Goal: Transaction & Acquisition: Purchase product/service

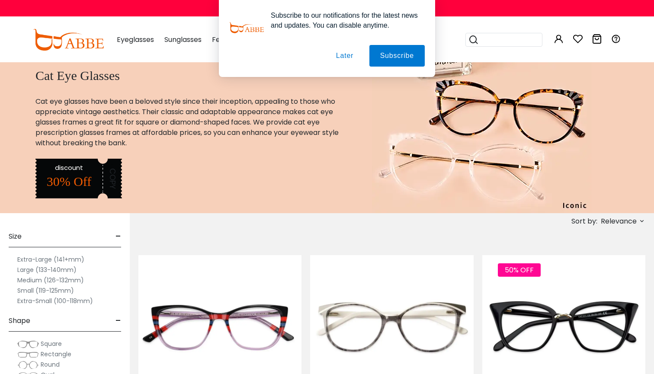
click at [0, 0] on button "Later" at bounding box center [0, 0] width 0 height 0
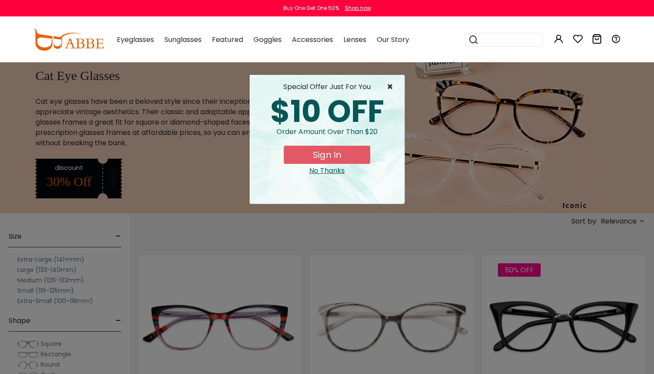
click at [390, 87] on span "×" at bounding box center [392, 87] width 11 height 10
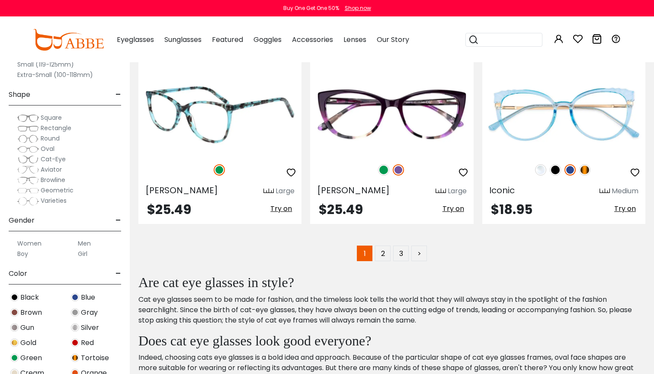
scroll to position [4181, 0]
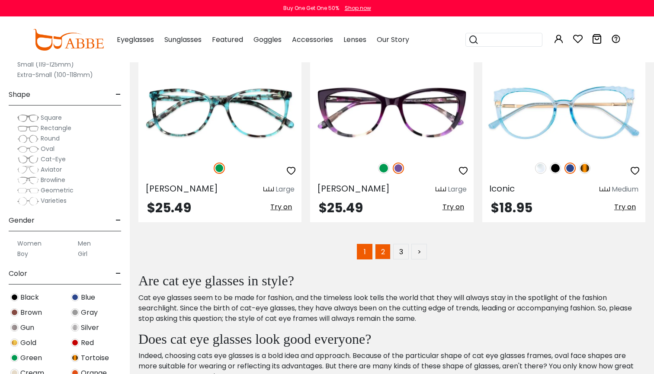
click at [387, 253] on link "2" at bounding box center [383, 252] width 16 height 16
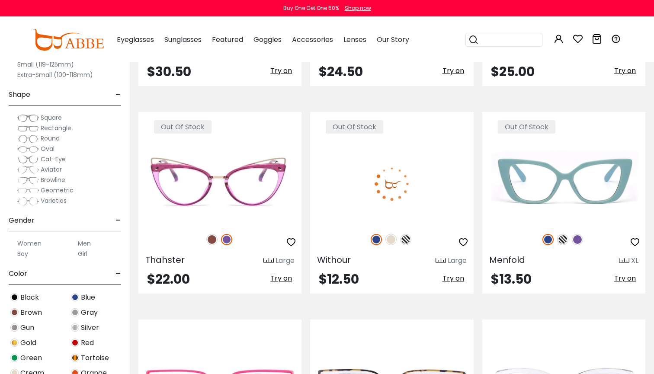
scroll to position [353, 0]
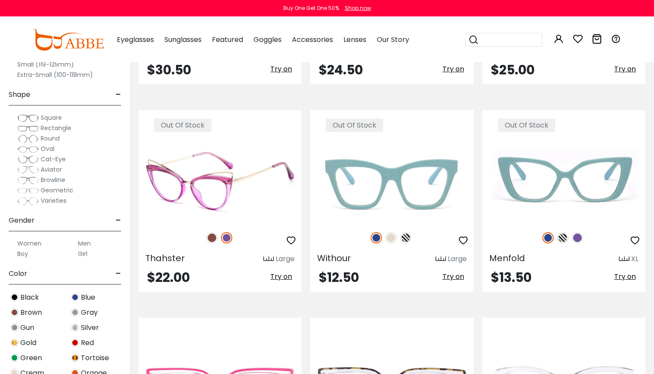
click at [212, 237] on img at bounding box center [211, 237] width 11 height 11
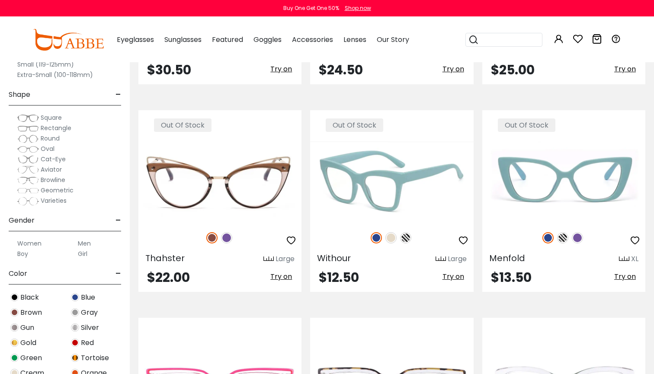
scroll to position [364, 0]
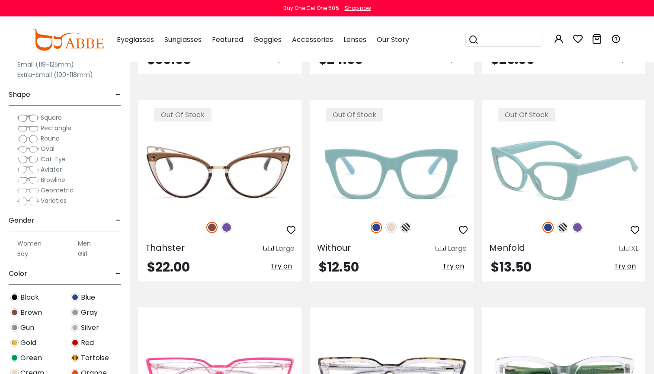
click at [563, 229] on img at bounding box center [562, 227] width 11 height 11
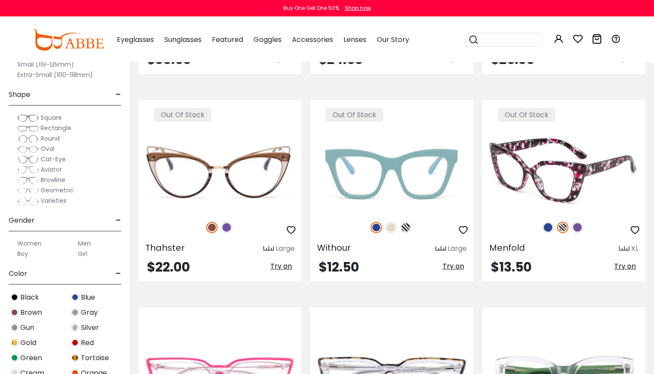
click at [573, 229] on img at bounding box center [577, 227] width 11 height 11
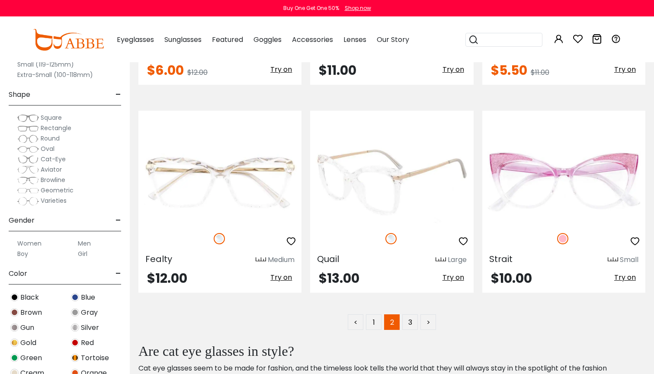
scroll to position [4119, 0]
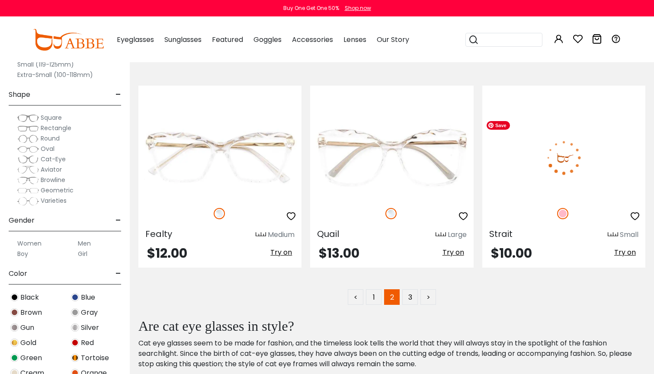
click at [523, 188] on img at bounding box center [563, 158] width 163 height 82
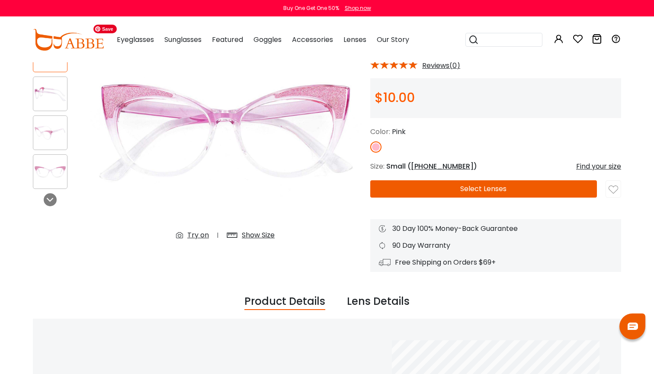
scroll to position [78, 0]
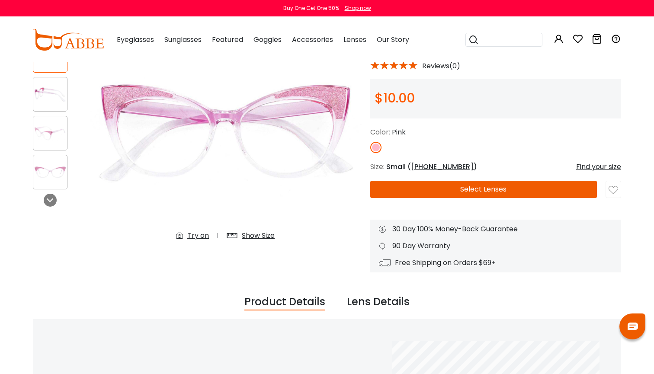
click at [193, 235] on div "Try on" at bounding box center [198, 236] width 22 height 10
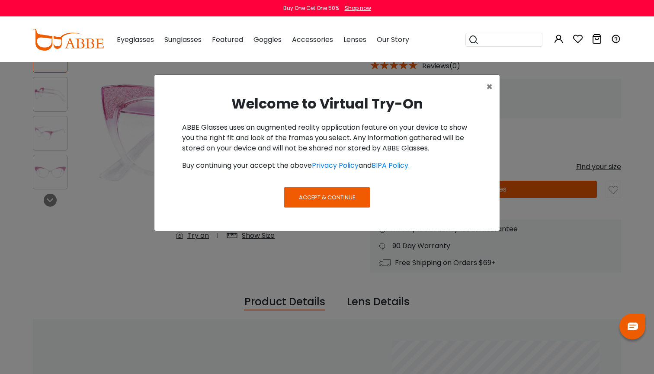
click at [321, 200] on span "Accept & Continue" at bounding box center [327, 197] width 56 height 8
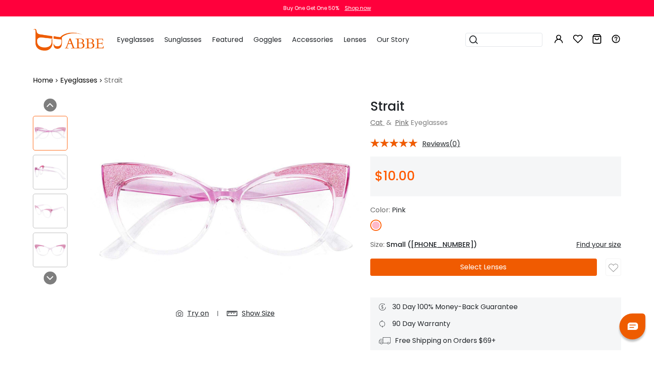
scroll to position [0, 0]
click at [449, 267] on button "Select Lenses" at bounding box center [483, 267] width 227 height 17
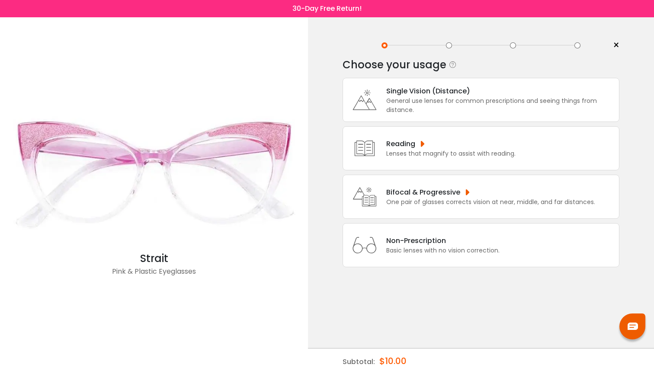
click at [437, 207] on div "One pair of glasses corrects vision at near, middle, and far distances." at bounding box center [490, 202] width 209 height 9
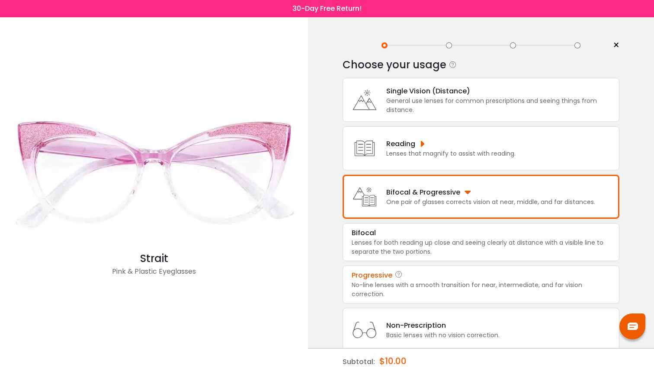
click at [403, 292] on div "No-line lenses with a smooth transition for near, intermediate, and far vision …" at bounding box center [481, 290] width 259 height 18
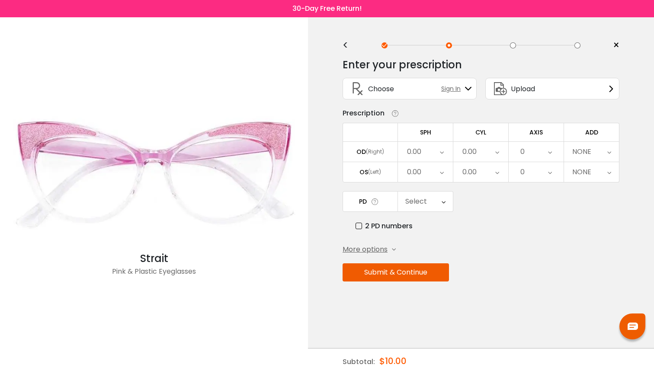
click at [573, 98] on div "Upload" at bounding box center [552, 89] width 134 height 22
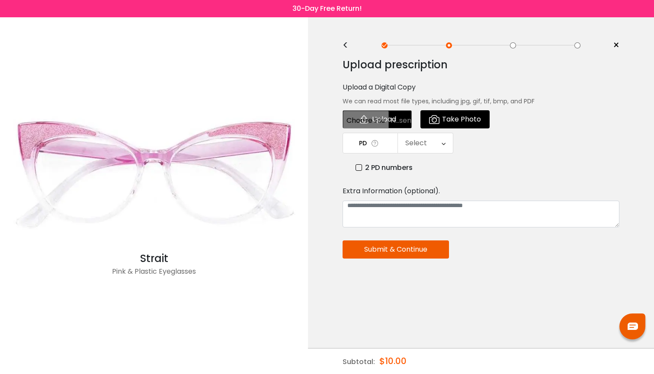
click at [387, 119] on input "file" at bounding box center [377, 119] width 69 height 18
type input "**********"
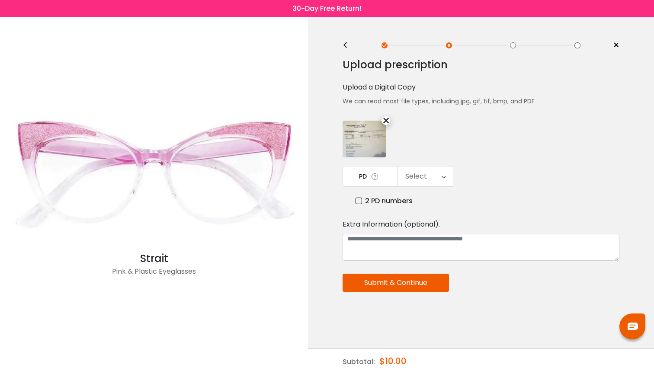
click at [420, 180] on div "Select" at bounding box center [416, 176] width 22 height 17
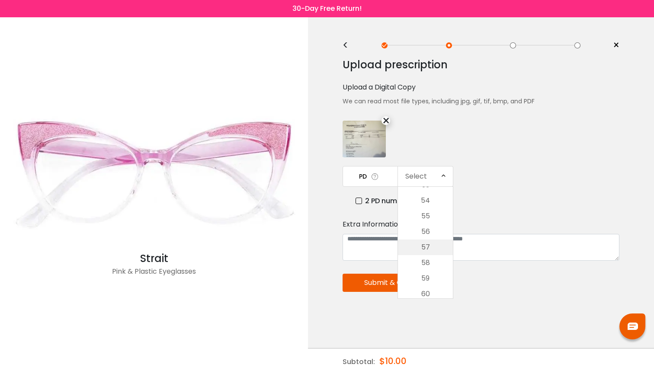
scroll to position [107, 0]
click at [427, 215] on li "54" at bounding box center [425, 212] width 55 height 16
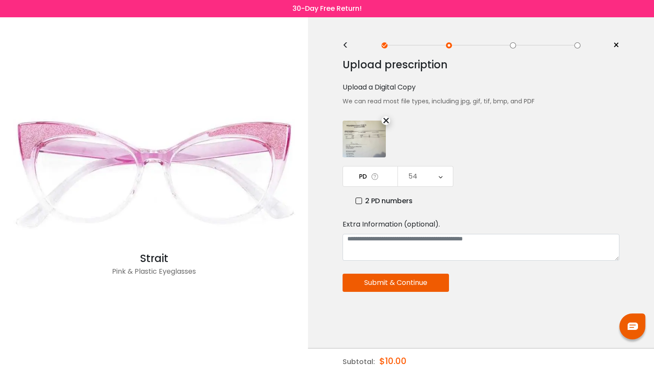
scroll to position [0, 0]
click at [397, 279] on button "Submit & Continue" at bounding box center [396, 283] width 106 height 18
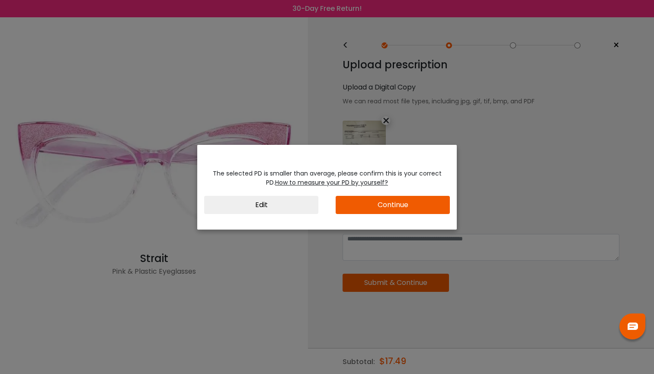
click at [387, 205] on button "Continue" at bounding box center [393, 205] width 114 height 18
click at [291, 205] on button "Edit" at bounding box center [261, 205] width 114 height 18
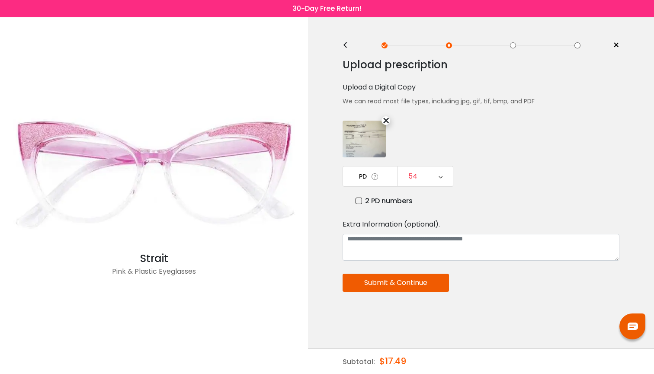
click at [358, 203] on label "2 PD numbers" at bounding box center [383, 200] width 57 height 11
click at [442, 175] on icon at bounding box center [440, 176] width 4 height 20
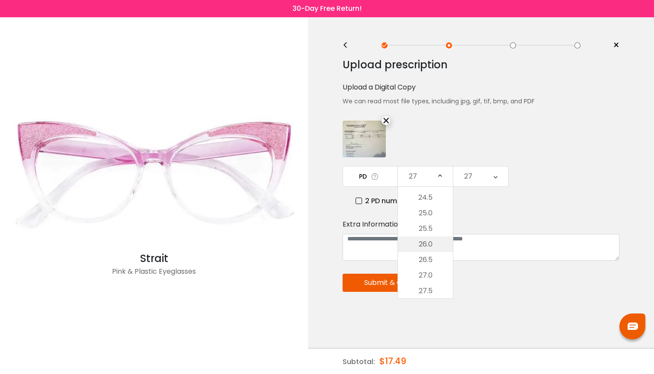
scroll to position [47, 0]
click at [429, 284] on li "27.5" at bounding box center [425, 288] width 55 height 16
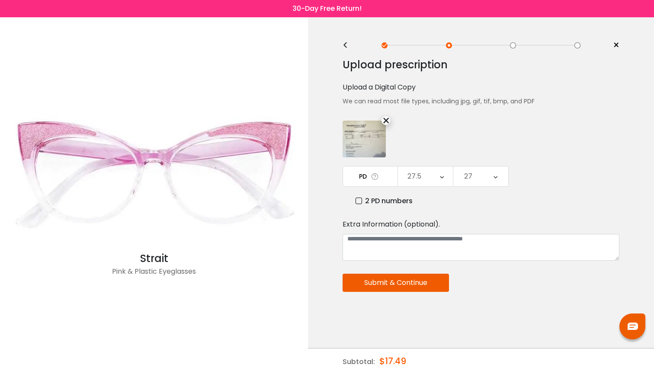
click at [494, 180] on icon at bounding box center [495, 176] width 4 height 20
click at [481, 265] on li "26.5" at bounding box center [480, 264] width 55 height 16
click at [441, 180] on icon at bounding box center [442, 176] width 4 height 20
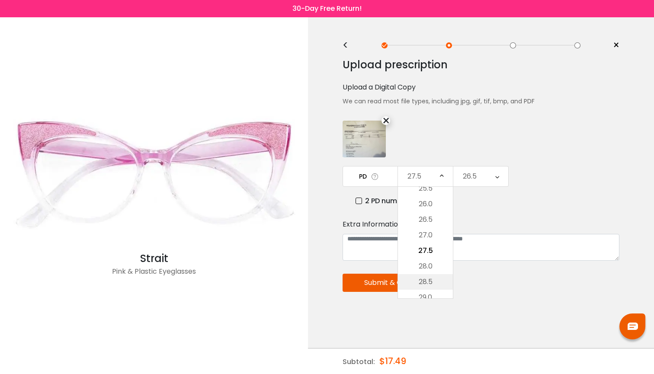
click at [431, 279] on li "28.5" at bounding box center [425, 282] width 55 height 16
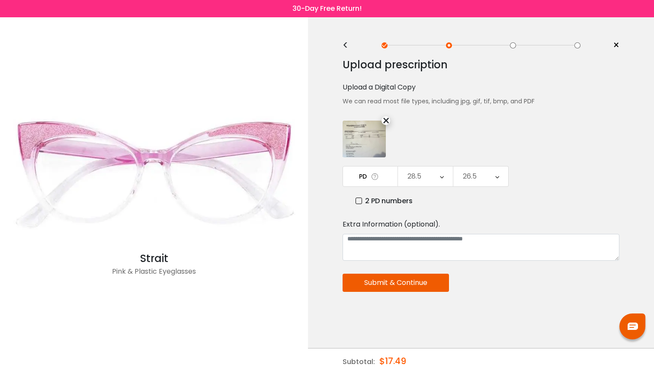
click at [499, 173] on icon at bounding box center [497, 176] width 4 height 20
click at [483, 281] on li "27.5" at bounding box center [480, 282] width 55 height 16
click at [387, 288] on button "Submit & Continue" at bounding box center [396, 283] width 106 height 18
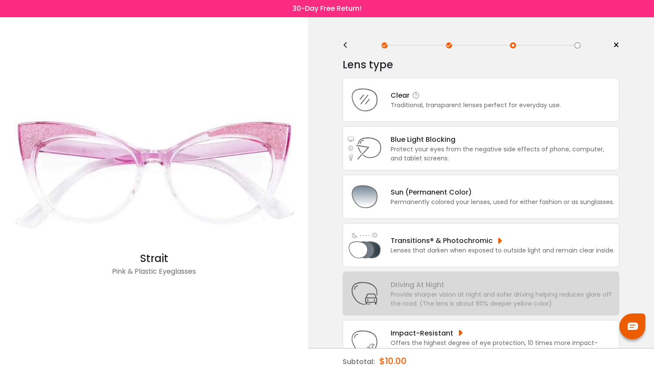
click at [437, 98] on div "Clear" at bounding box center [476, 95] width 170 height 11
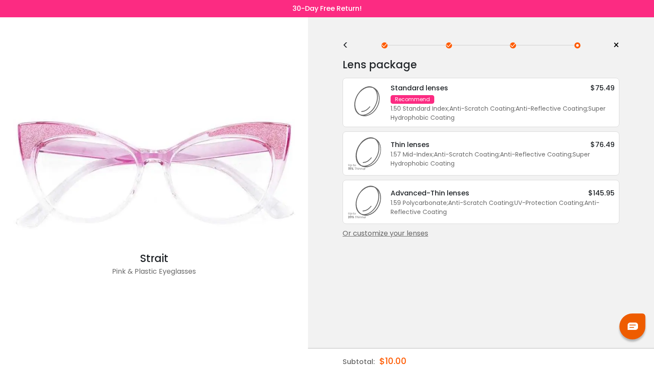
click at [444, 167] on div "1.57 Mid-Index ; Anti-Scratch Coating ; Anti-Reflective Coating ; Super Hydroph…" at bounding box center [503, 159] width 224 height 18
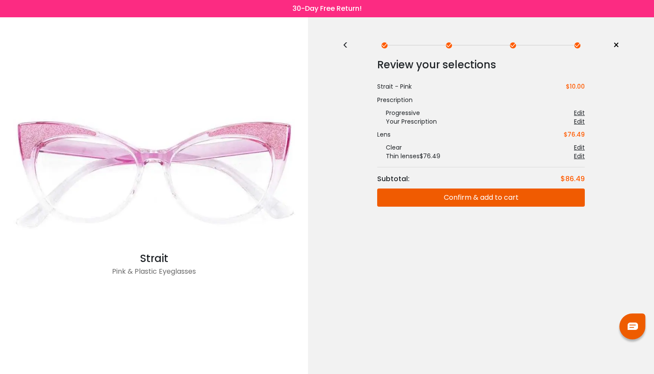
click at [475, 197] on button "Confirm & add to cart" at bounding box center [481, 198] width 208 height 18
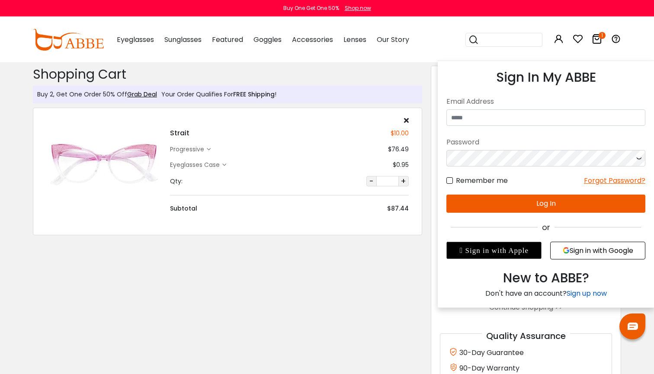
click at [581, 296] on link "Sign up now" at bounding box center [587, 293] width 40 height 10
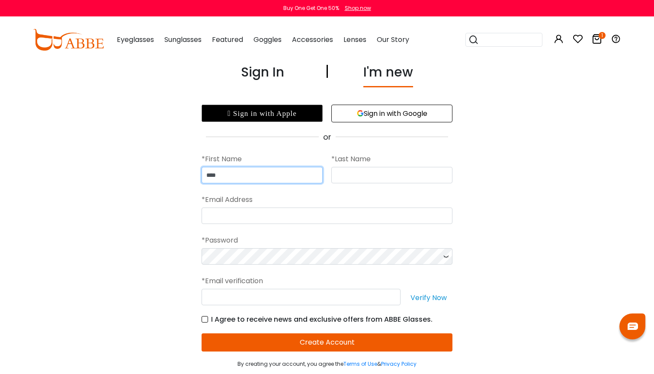
type input "****"
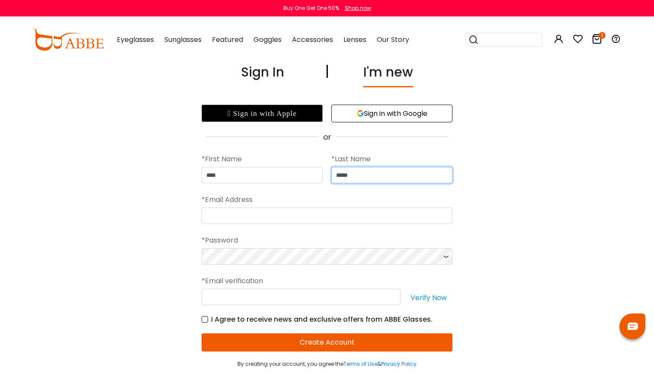
type input "*****"
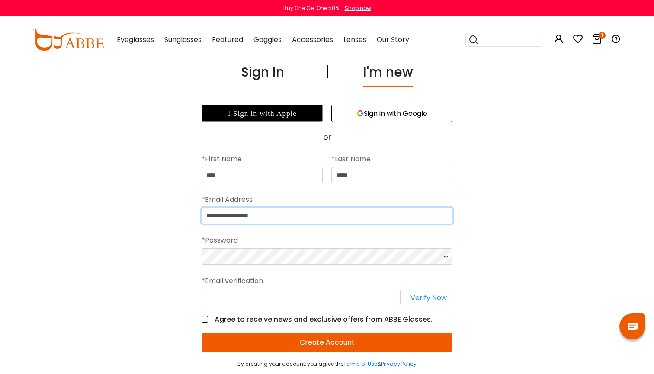
type input "**********"
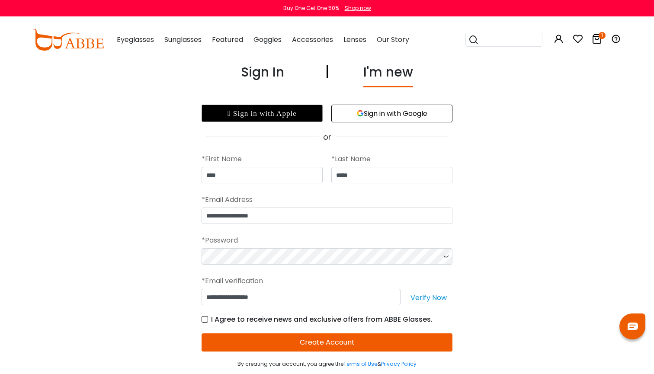
click at [280, 343] on button "Create Account" at bounding box center [327, 342] width 251 height 18
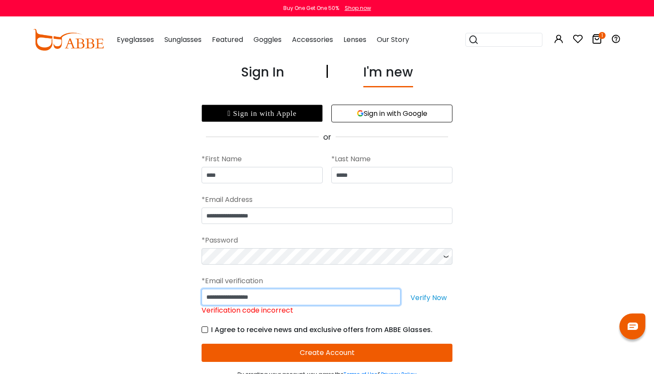
click at [294, 299] on input "**********" at bounding box center [301, 297] width 199 height 16
type input "*"
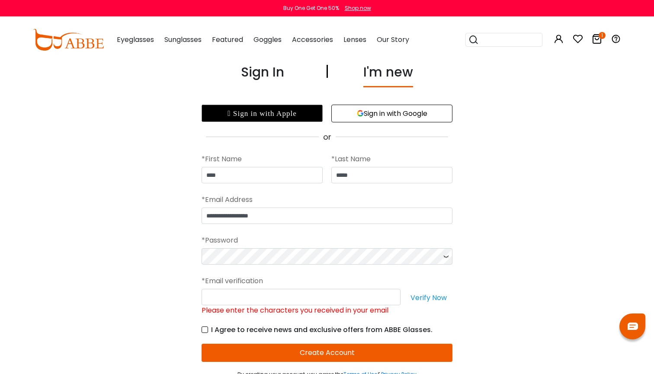
click at [443, 298] on button "Verify Now" at bounding box center [429, 297] width 48 height 16
click at [312, 355] on button "Create Account" at bounding box center [327, 353] width 251 height 18
click at [349, 349] on button "Create Account" at bounding box center [327, 353] width 251 height 18
click at [403, 117] on button "Sign in with Google" at bounding box center [391, 114] width 121 height 18
click at [392, 112] on button "Sign in with Google" at bounding box center [391, 114] width 121 height 18
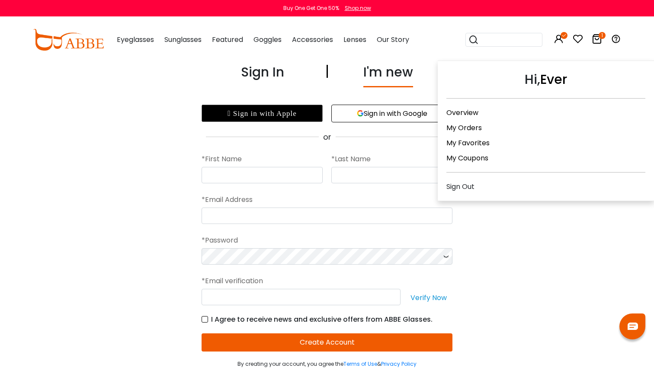
click at [558, 36] on icon at bounding box center [559, 39] width 10 height 10
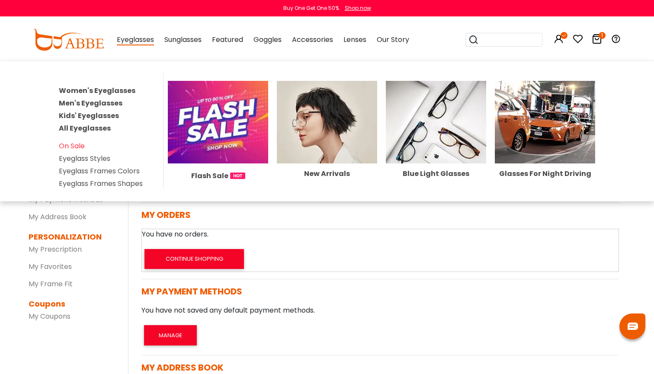
click at [99, 115] on link "Kids' Eyeglasses" at bounding box center [89, 116] width 60 height 10
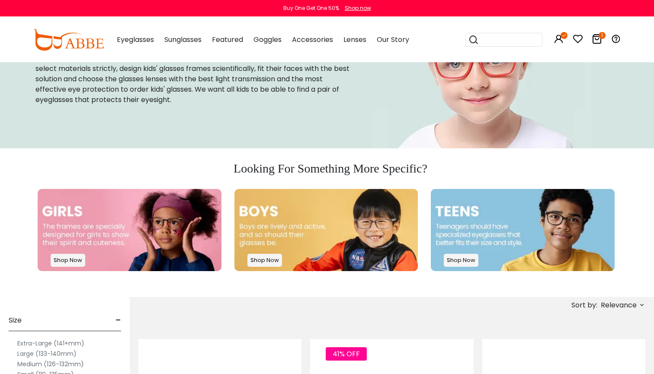
scroll to position [68, 0]
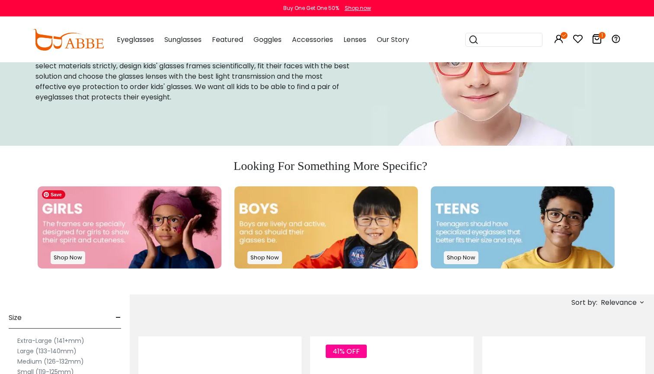
click at [154, 199] on img at bounding box center [130, 227] width 184 height 82
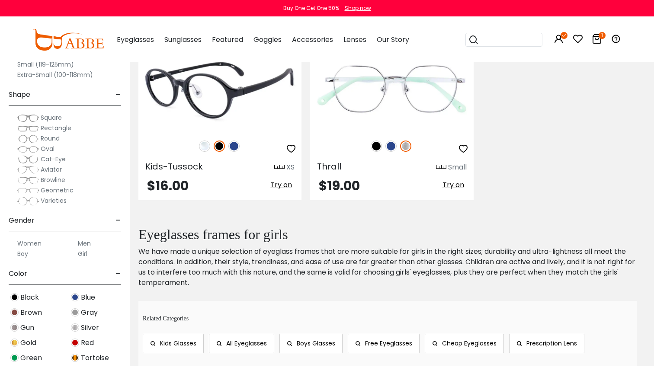
scroll to position [3189, 0]
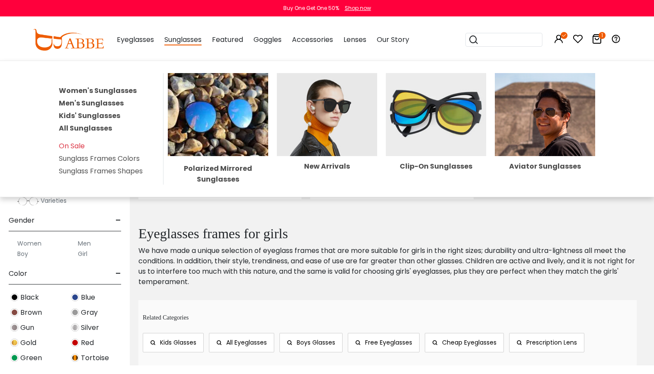
click at [94, 114] on link "Kids' Sunglasses" at bounding box center [89, 116] width 61 height 10
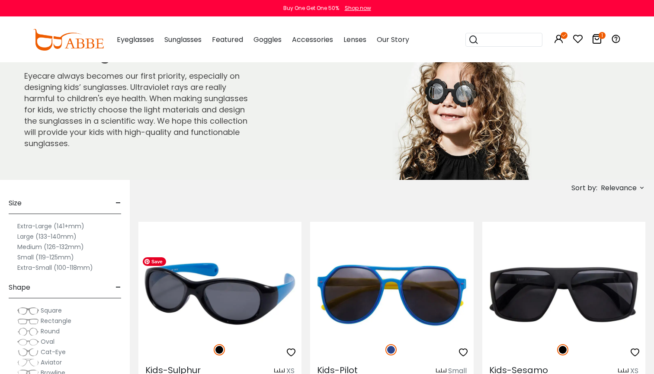
scroll to position [10, 0]
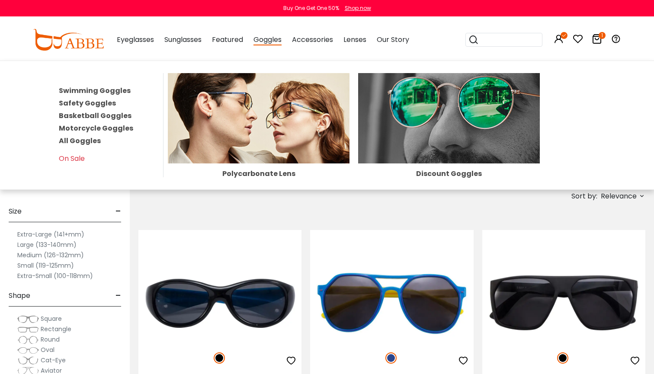
click at [98, 92] on link "Swimming Goggles" at bounding box center [95, 91] width 72 height 10
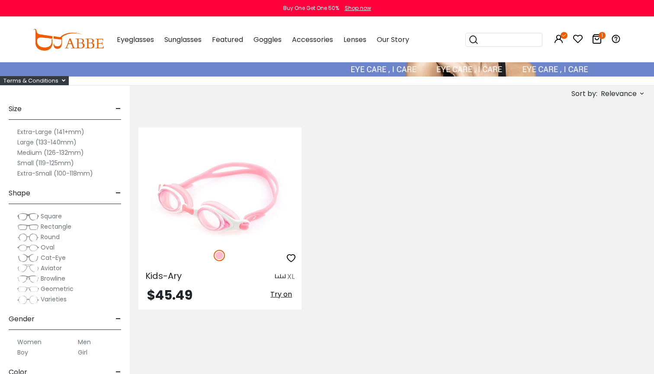
scroll to position [129, 0]
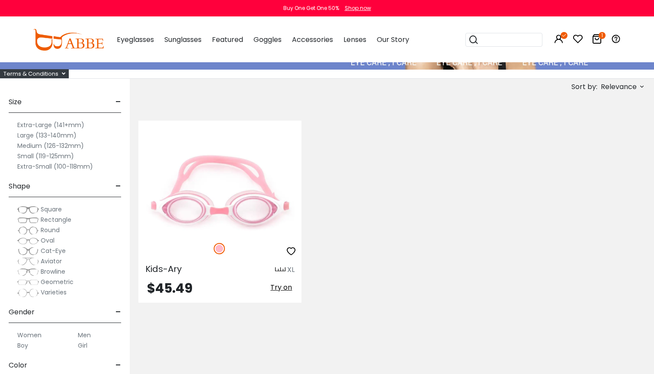
click at [29, 156] on label "Small (119-125mm)" at bounding box center [45, 156] width 57 height 10
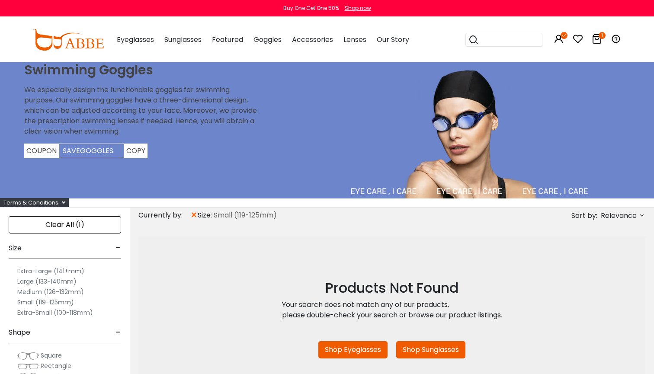
click at [26, 295] on label "Medium (126-132mm)" at bounding box center [50, 292] width 67 height 10
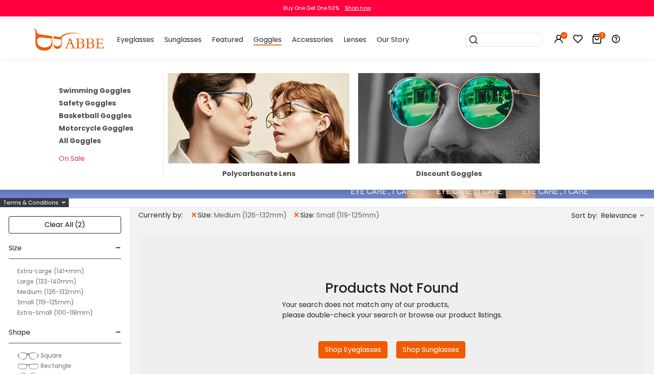
click at [93, 93] on link "Swimming Goggles" at bounding box center [95, 91] width 72 height 10
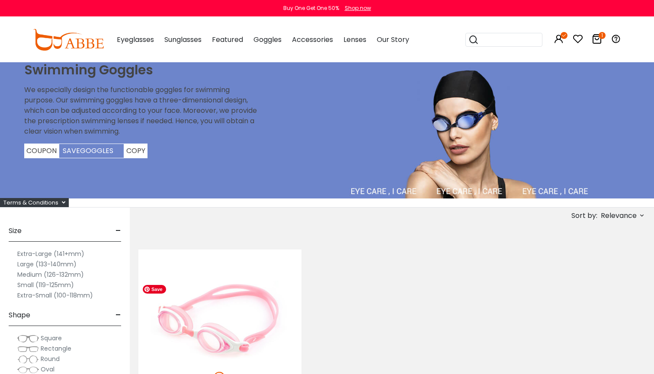
click at [248, 294] on img at bounding box center [219, 322] width 163 height 82
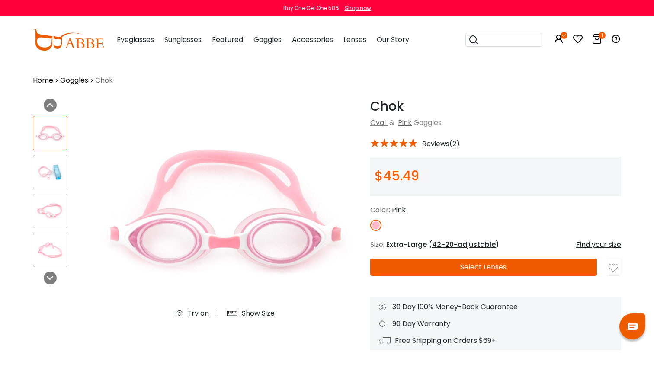
scroll to position [52, 0]
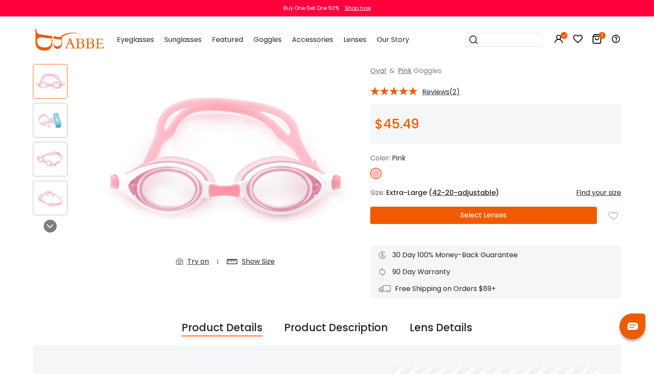
click at [437, 218] on button "Select Lenses" at bounding box center [483, 215] width 227 height 17
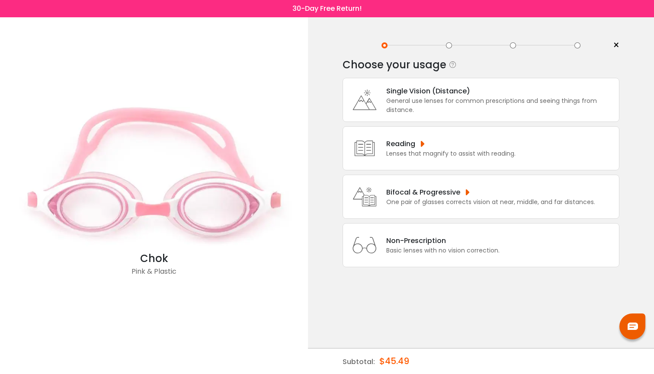
click at [460, 110] on div "General use lenses for common prescriptions and seeing things from distance." at bounding box center [500, 105] width 228 height 18
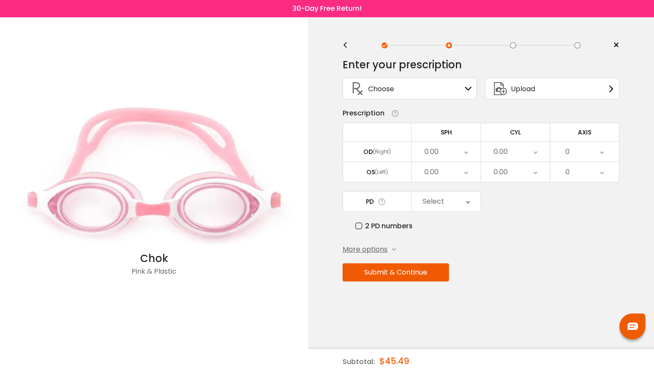
click at [612, 86] on icon at bounding box center [611, 88] width 7 height 7
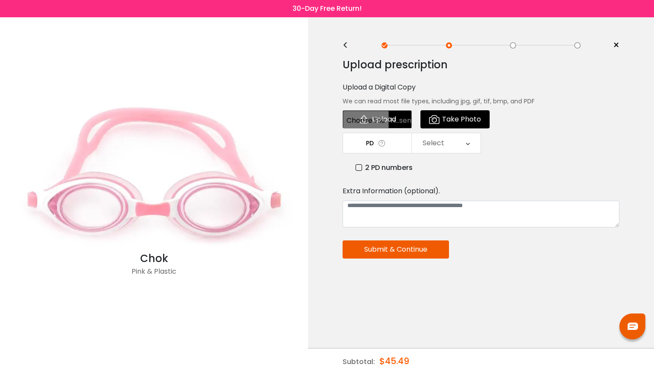
click at [388, 122] on input "file" at bounding box center [377, 119] width 69 height 18
click at [348, 45] on div "<" at bounding box center [349, 45] width 13 height 7
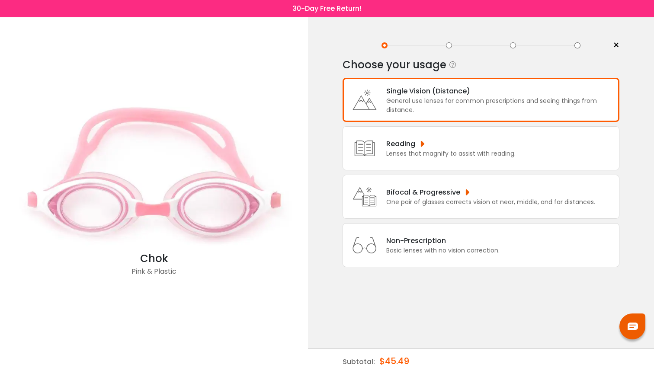
click at [417, 113] on div "General use lenses for common prescriptions and seeing things from distance." at bounding box center [500, 105] width 228 height 18
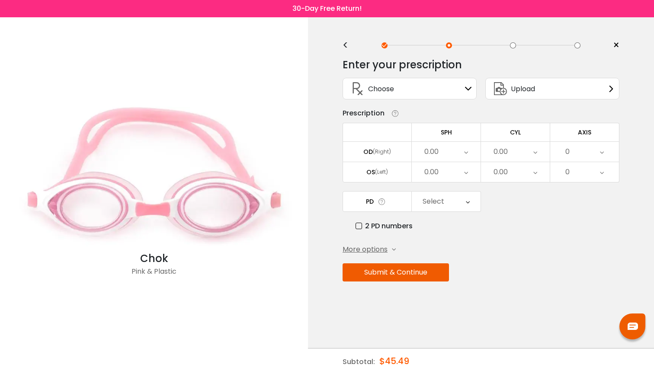
click at [440, 152] on div "0.00" at bounding box center [446, 152] width 69 height 20
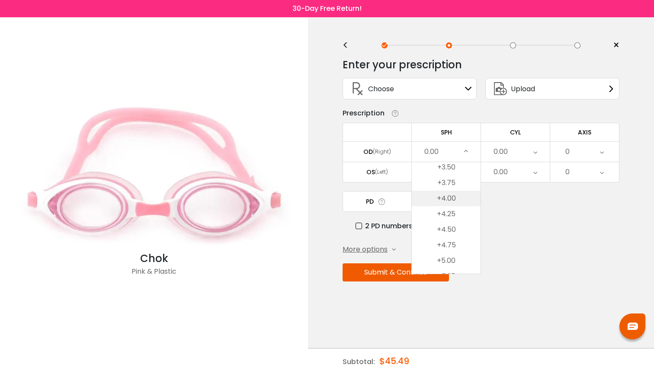
scroll to position [1485, 0]
click at [451, 256] on li "+5.00" at bounding box center [446, 258] width 69 height 16
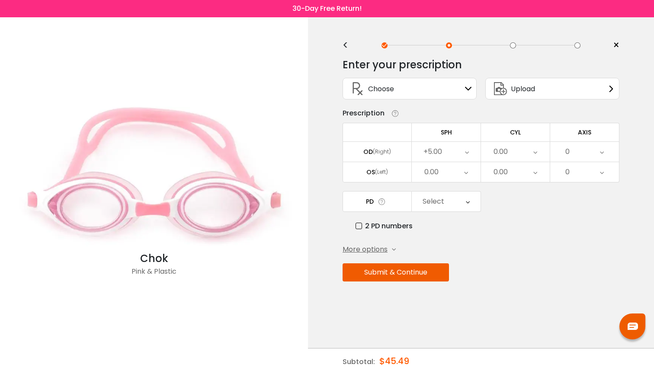
click at [533, 153] on icon at bounding box center [535, 152] width 4 height 20
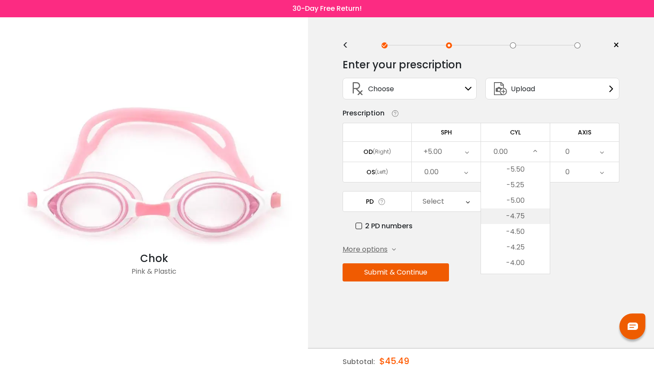
scroll to position [27, 0]
click at [520, 235] on li "-4.50" at bounding box center [515, 237] width 69 height 16
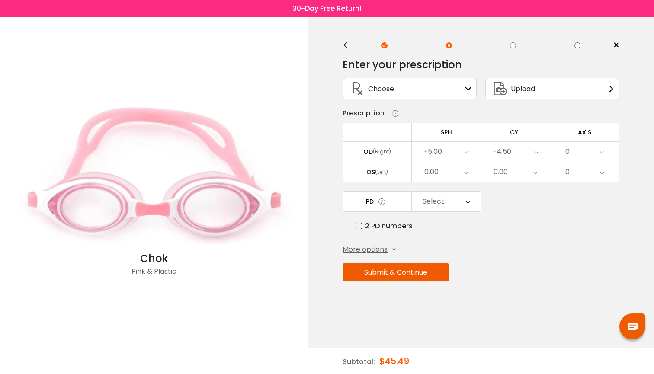
click at [597, 151] on div "0" at bounding box center [584, 152] width 69 height 20
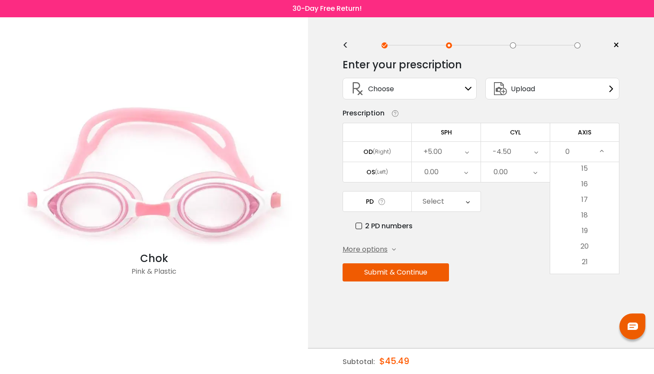
scroll to position [235, 0]
click at [583, 229] on li "19" at bounding box center [584, 231] width 69 height 16
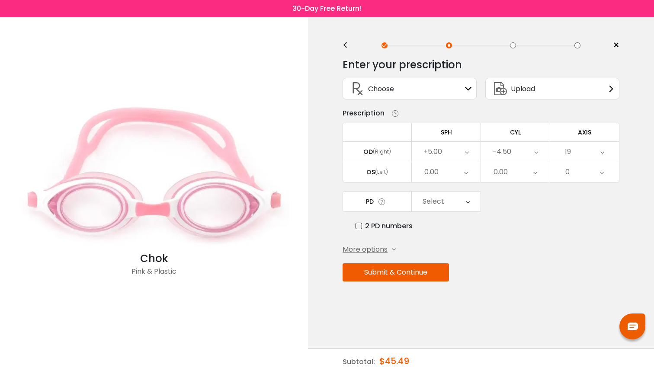
click at [470, 173] on div "0.00" at bounding box center [446, 172] width 69 height 20
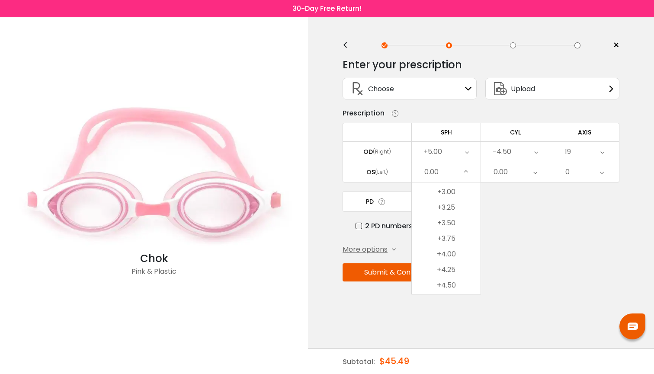
scroll to position [1447, 0]
click at [445, 230] on li "+3.50" at bounding box center [446, 222] width 69 height 16
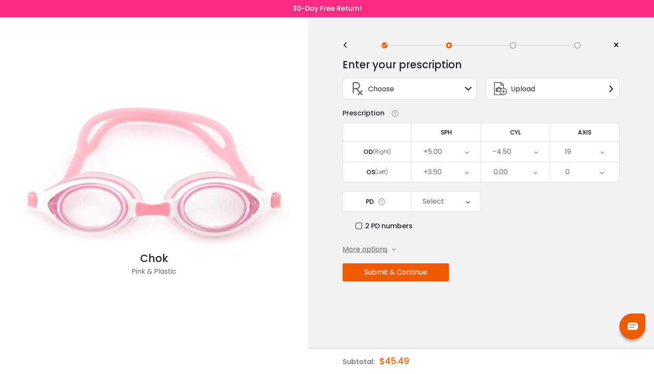
click at [525, 176] on div "0.00" at bounding box center [515, 172] width 69 height 20
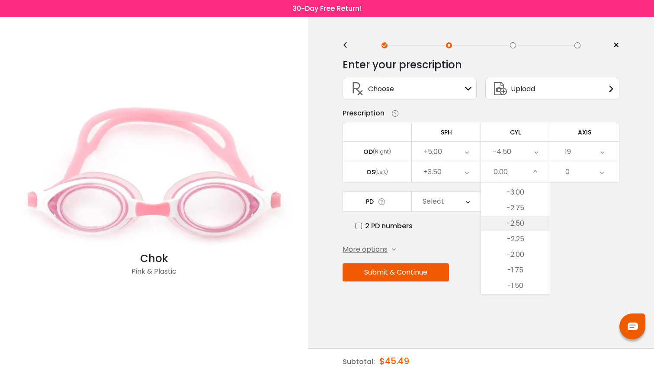
scroll to position [186, 0]
click at [513, 257] on li "-2.00" at bounding box center [515, 254] width 69 height 16
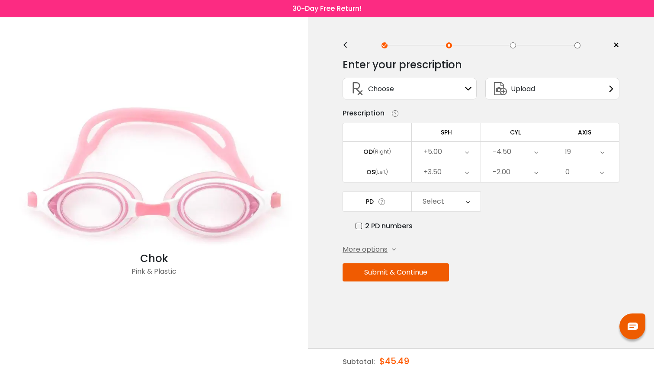
click at [602, 174] on icon at bounding box center [602, 172] width 4 height 20
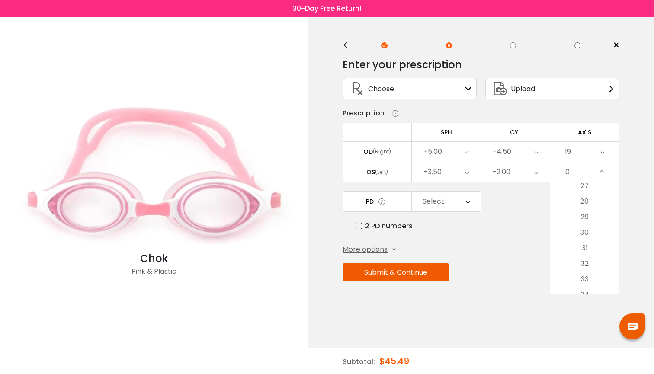
scroll to position [431, 0]
click at [584, 255] on li "32" at bounding box center [584, 258] width 69 height 16
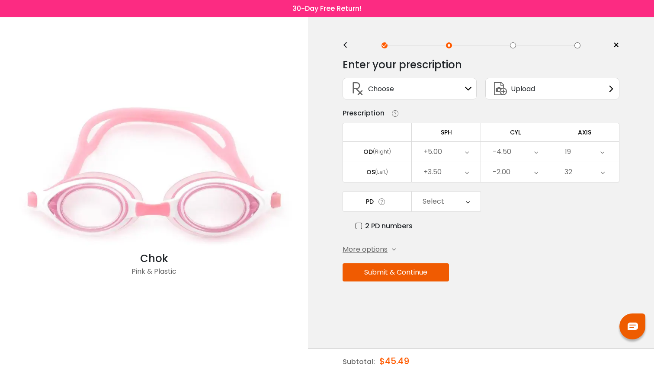
click at [469, 203] on icon at bounding box center [468, 202] width 4 height 20
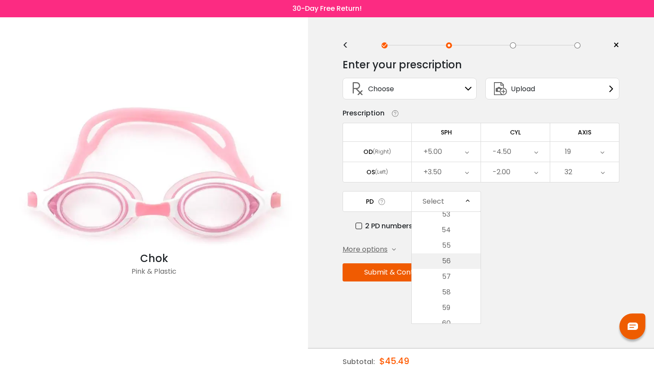
scroll to position [97, 0]
click at [456, 248] on li "54" at bounding box center [446, 248] width 69 height 16
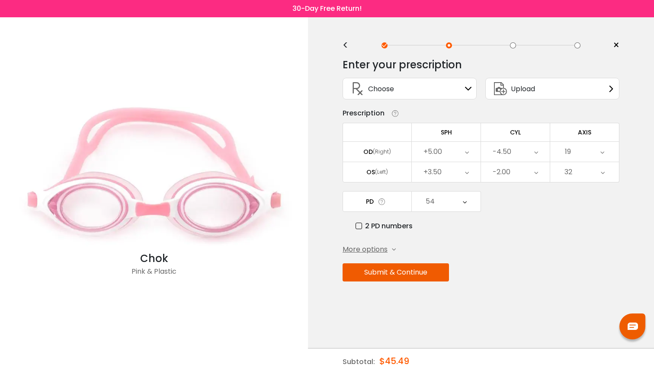
click at [406, 277] on button "Submit & Continue" at bounding box center [396, 272] width 106 height 18
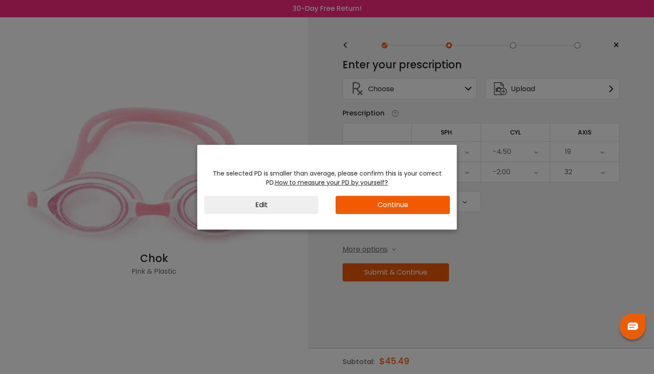
click at [388, 208] on button "Continue" at bounding box center [393, 205] width 114 height 18
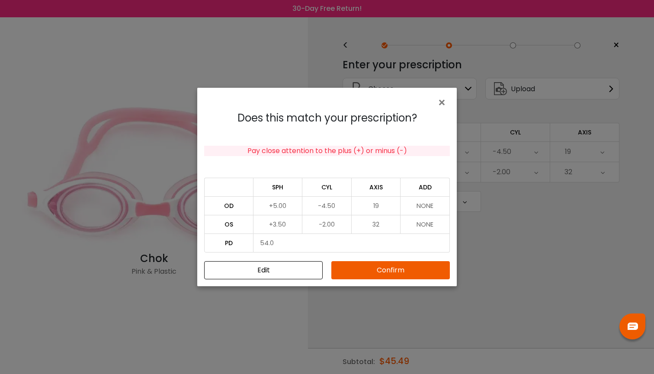
click at [381, 271] on button "Confirm" at bounding box center [390, 270] width 118 height 18
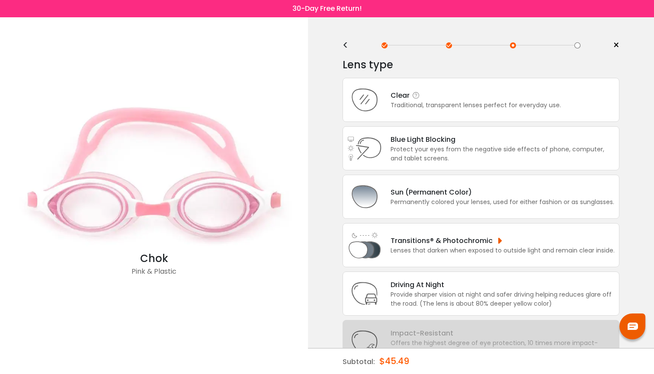
click at [439, 106] on div "Traditional, transparent lenses perfect for everyday use." at bounding box center [476, 105] width 170 height 9
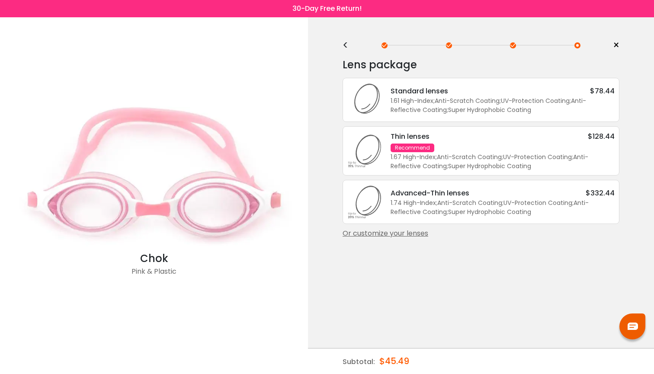
click at [441, 103] on div "1.61 High-Index ; Anti-Scratch Coating ; UV-Protection Coating ; Anti-Reflectiv…" at bounding box center [503, 105] width 224 height 18
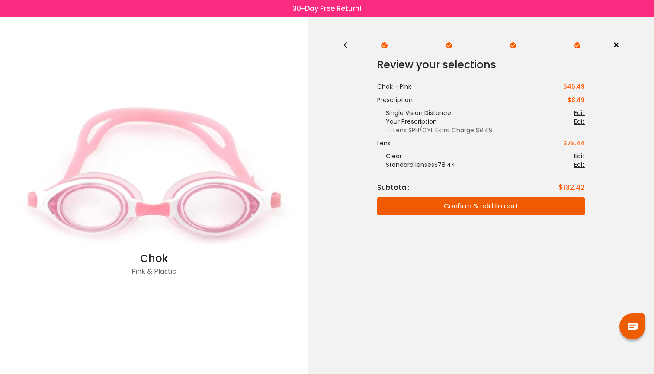
click at [463, 207] on button "Confirm & add to cart" at bounding box center [481, 206] width 208 height 18
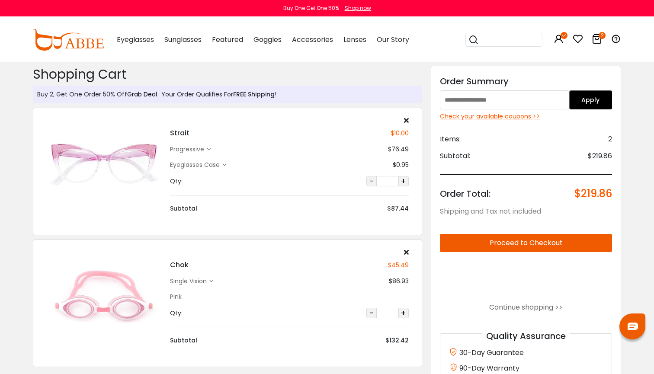
click at [526, 118] on div "Check your available coupons >>" at bounding box center [526, 116] width 172 height 9
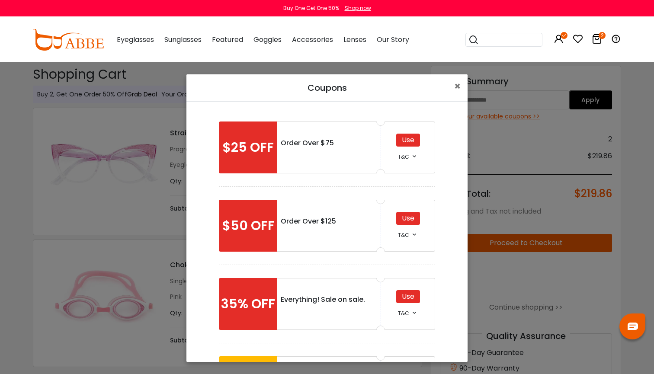
click at [322, 234] on div at bounding box center [329, 231] width 96 height 9
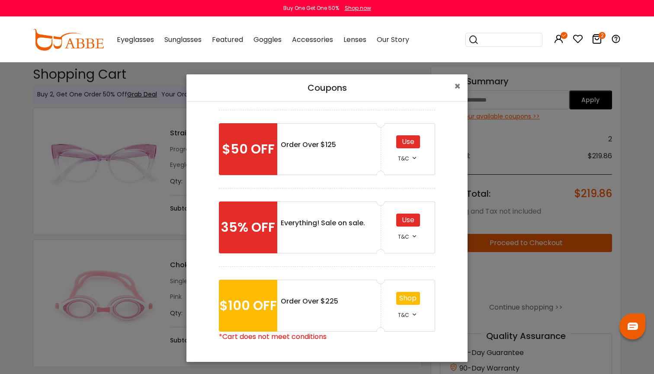
scroll to position [77, 0]
click at [410, 145] on div "Use" at bounding box center [408, 141] width 24 height 13
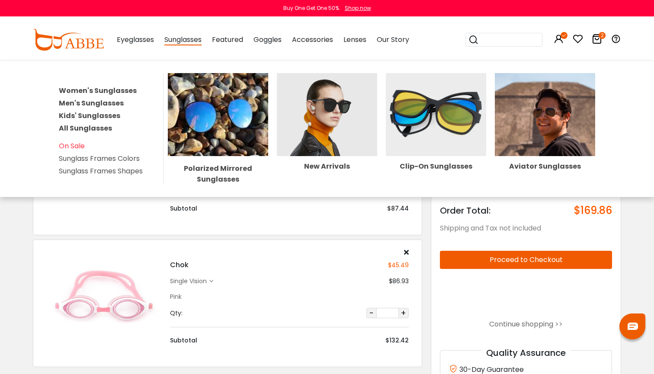
click at [105, 92] on link "Women's Sunglasses" at bounding box center [98, 91] width 78 height 10
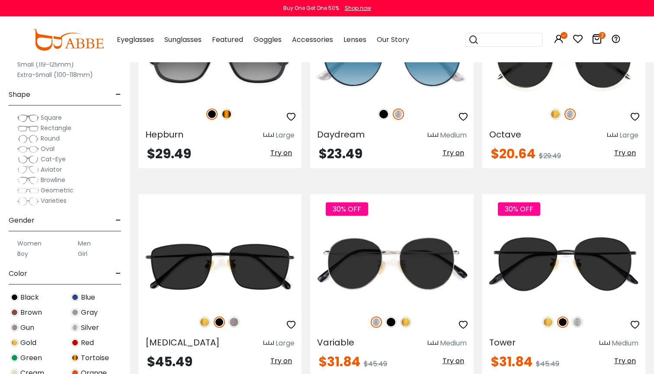
scroll to position [3196, 0]
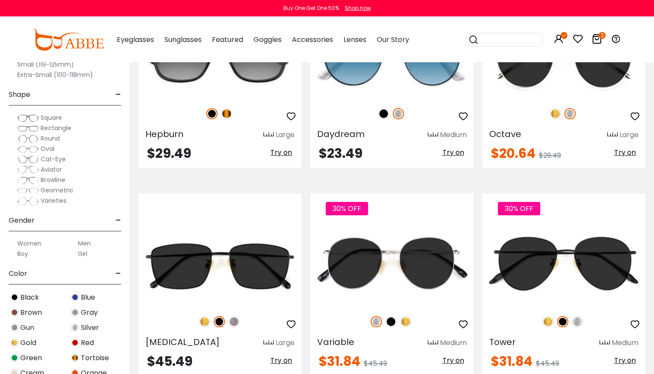
click at [46, 158] on span "Cat-Eye" at bounding box center [53, 159] width 25 height 9
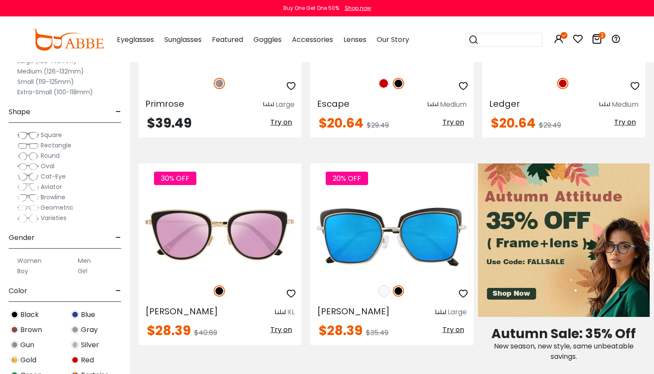
scroll to position [305, 0]
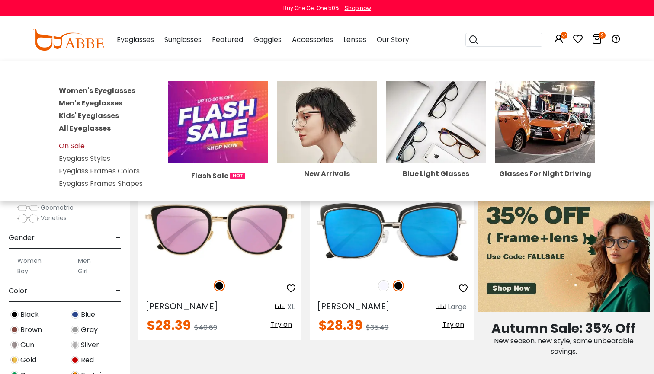
click at [69, 146] on link "On Sale" at bounding box center [72, 146] width 26 height 10
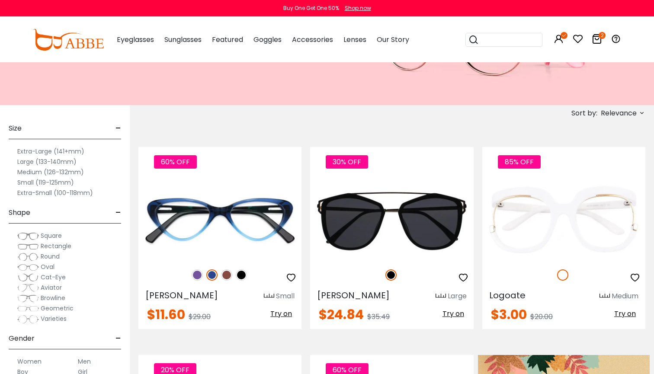
scroll to position [109, 0]
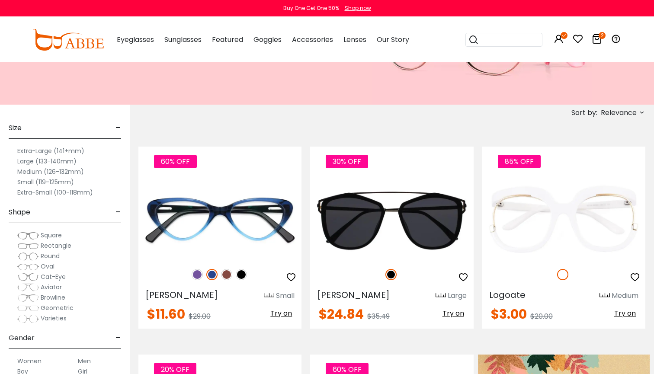
click at [42, 277] on span "Cat-Eye" at bounding box center [53, 276] width 25 height 9
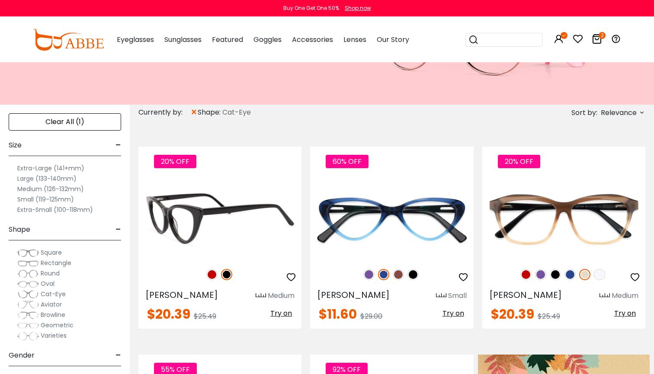
click at [212, 274] on img at bounding box center [211, 274] width 11 height 11
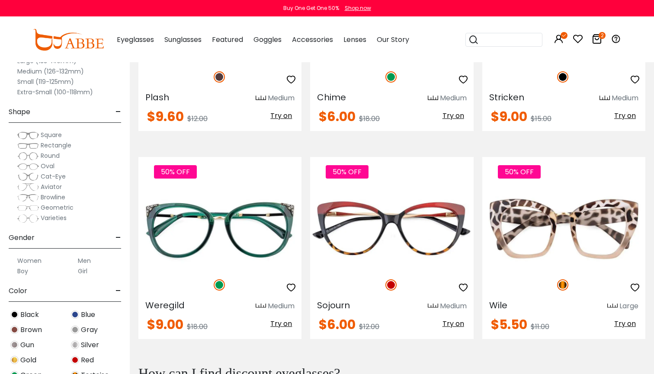
scroll to position [3647, 0]
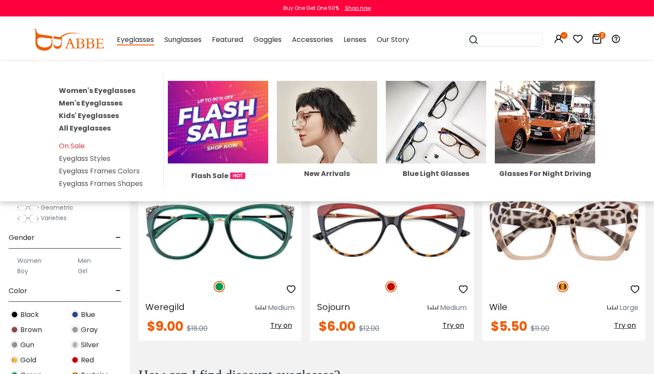
click at [102, 91] on link "Women's Eyeglasses" at bounding box center [97, 91] width 77 height 10
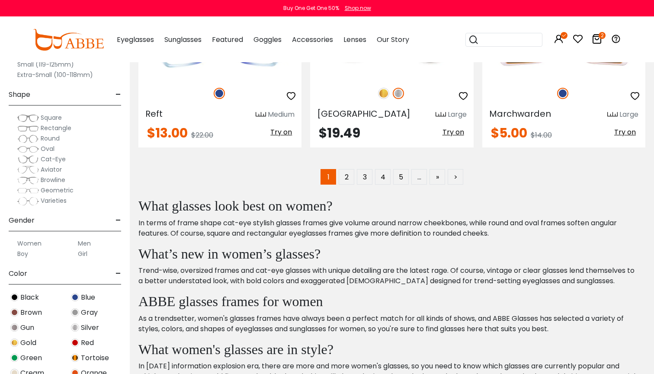
scroll to position [4233, 0]
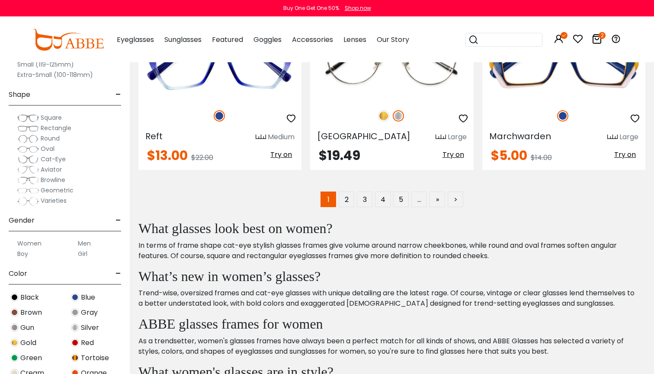
click at [45, 160] on span "Cat-Eye" at bounding box center [53, 159] width 25 height 9
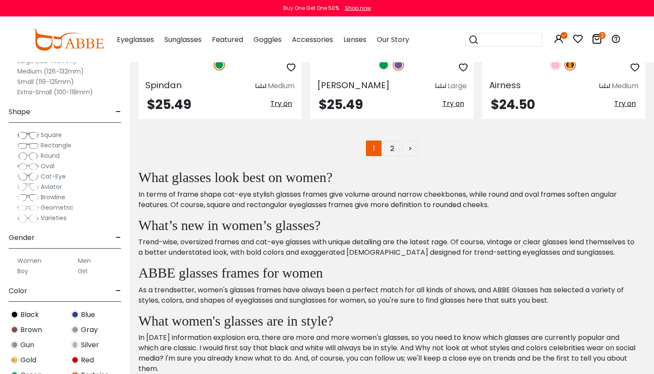
scroll to position [4285, 0]
